Goal: Transaction & Acquisition: Purchase product/service

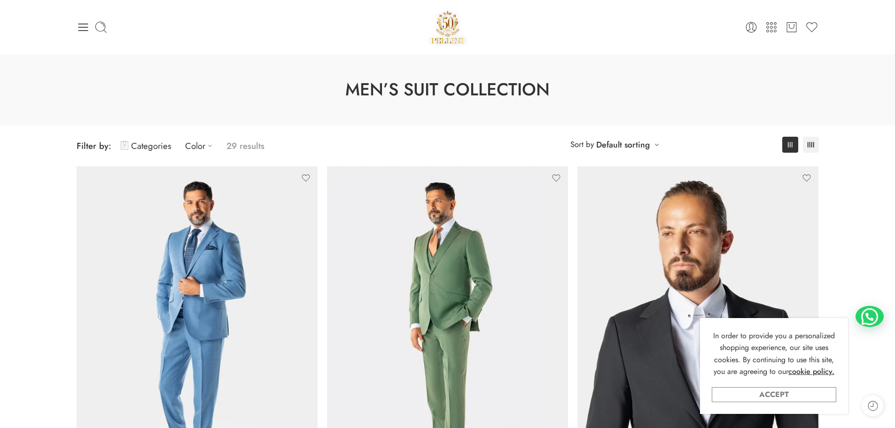
click at [784, 398] on link "Accept" at bounding box center [774, 394] width 124 height 15
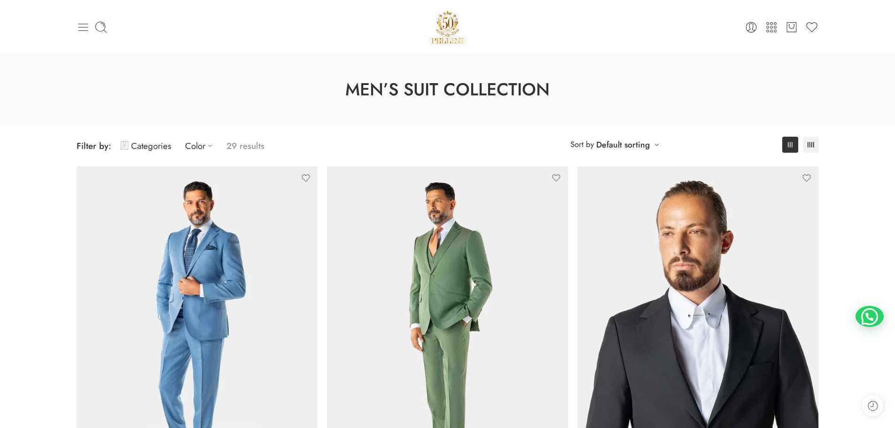
click at [80, 22] on icon at bounding box center [83, 27] width 13 height 13
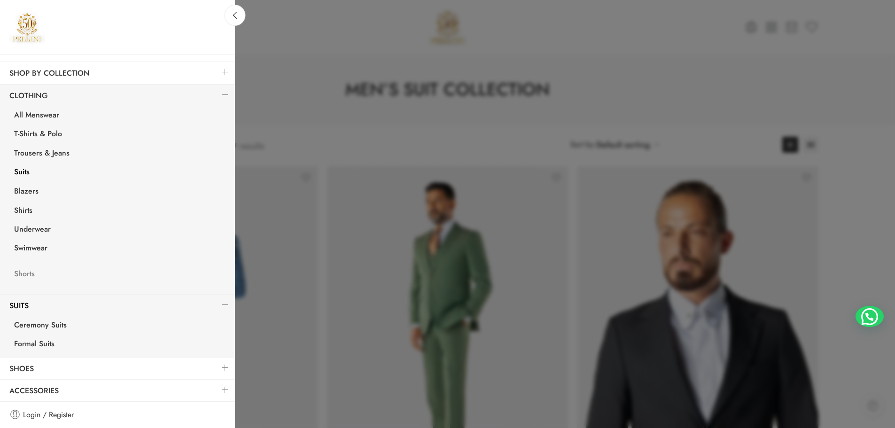
scroll to position [112, 0]
click at [208, 388] on link "Accessories" at bounding box center [117, 390] width 235 height 22
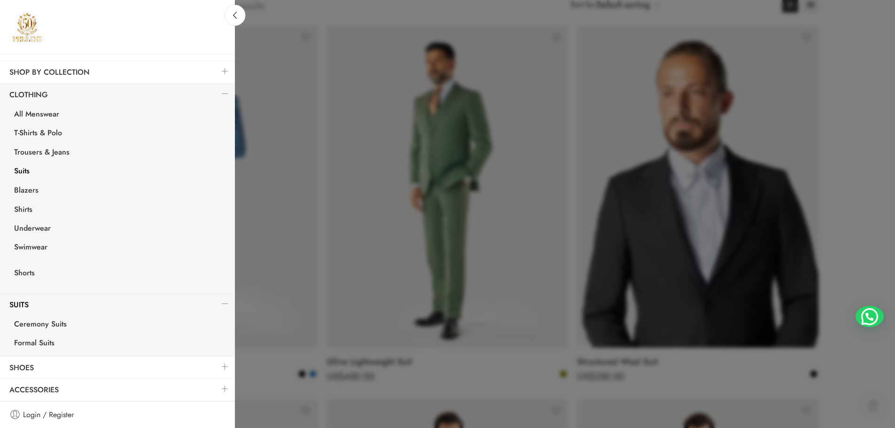
scroll to position [141, 0]
click at [222, 391] on link at bounding box center [225, 389] width 20 height 20
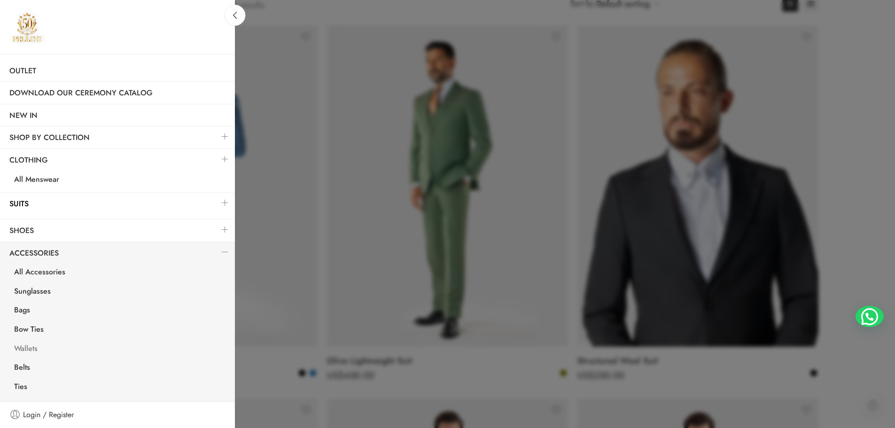
scroll to position [39, 0]
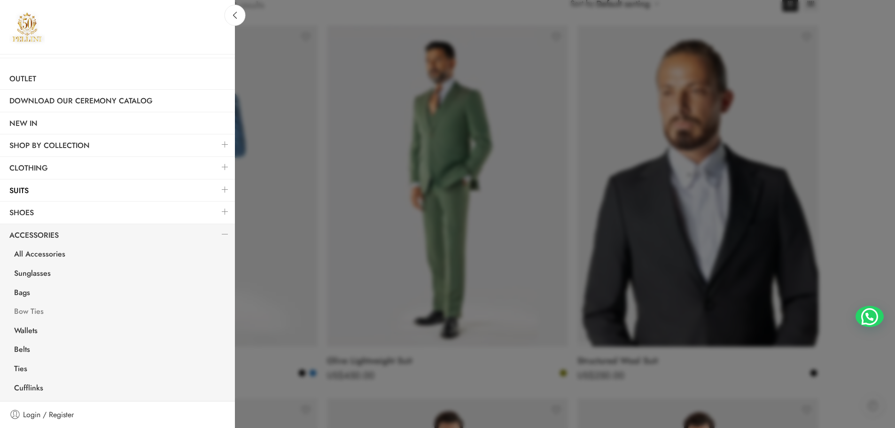
click at [39, 312] on link "Bow Ties" at bounding box center [120, 312] width 230 height 19
click at [19, 369] on link "Ties" at bounding box center [120, 369] width 230 height 19
click at [18, 370] on link "Ties" at bounding box center [120, 369] width 230 height 19
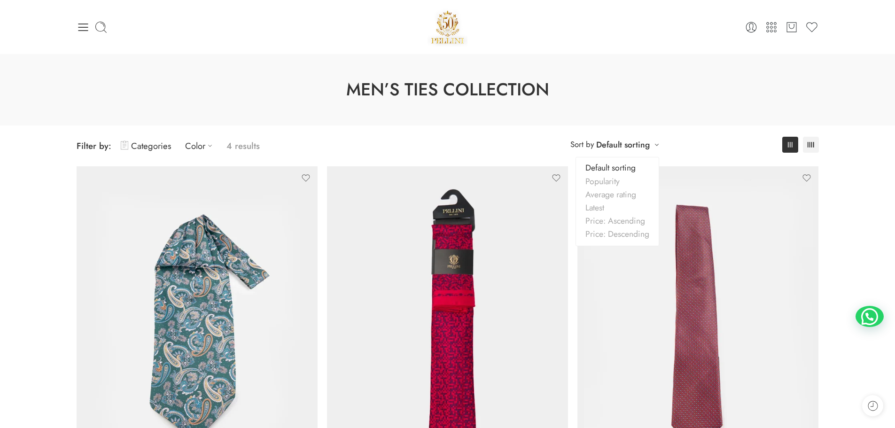
click at [645, 148] on link "Default sorting" at bounding box center [623, 144] width 54 height 13
click at [614, 186] on link "Popularity" at bounding box center [617, 181] width 83 height 13
click at [205, 149] on icon at bounding box center [209, 145] width 9 height 9
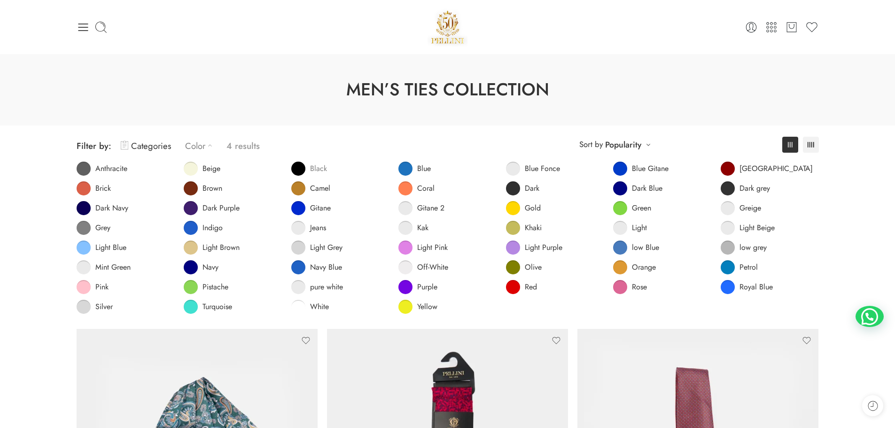
click at [330, 170] on li "Black" at bounding box center [341, 169] width 108 height 14
click at [321, 170] on span "Black" at bounding box center [318, 168] width 17 height 9
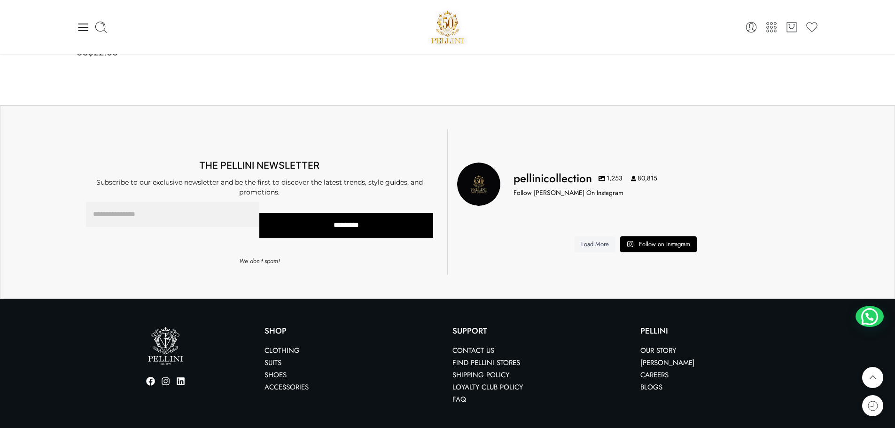
scroll to position [812, 0]
